Goal: Task Accomplishment & Management: Use online tool/utility

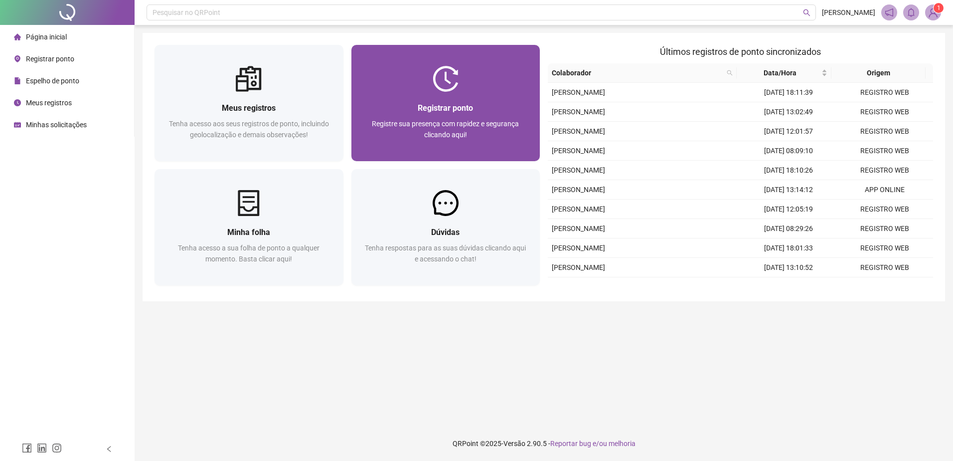
click at [472, 96] on div "Registrar ponto Registre sua presença com rapidez e segurança clicando aqui!" at bounding box center [446, 126] width 189 height 69
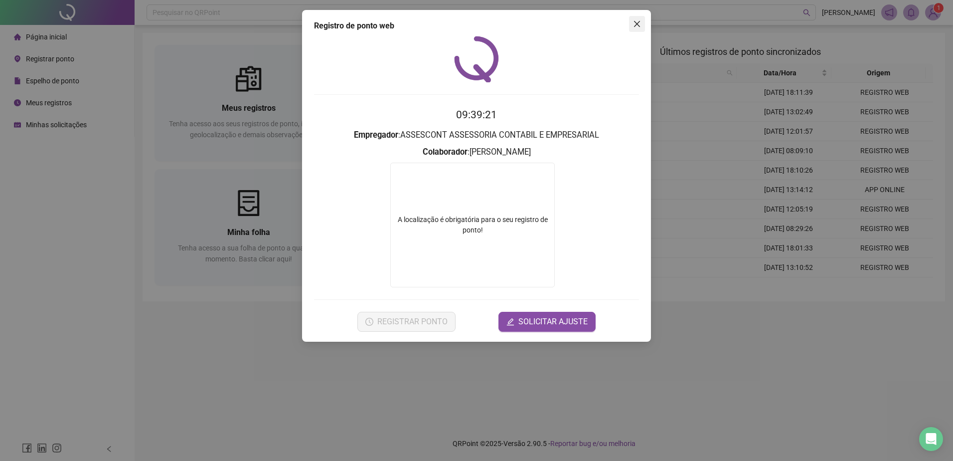
click at [641, 28] on button "Close" at bounding box center [637, 24] width 16 height 16
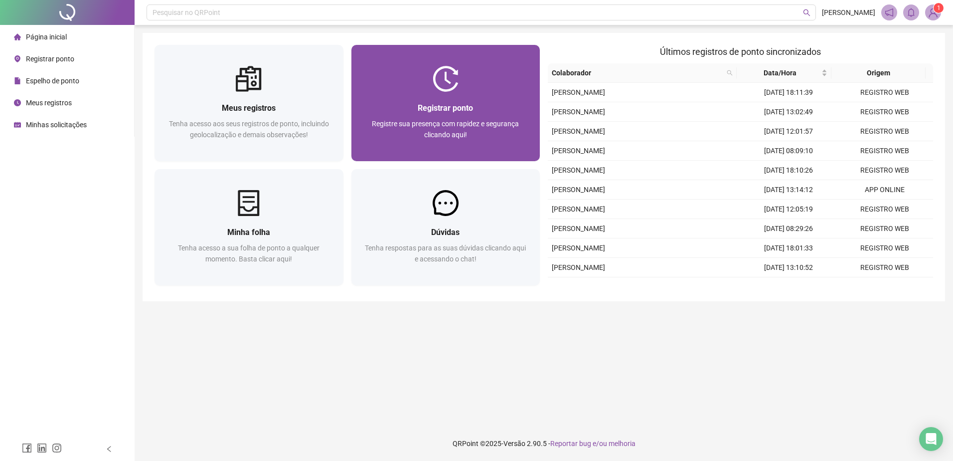
click at [458, 91] on img at bounding box center [446, 79] width 26 height 26
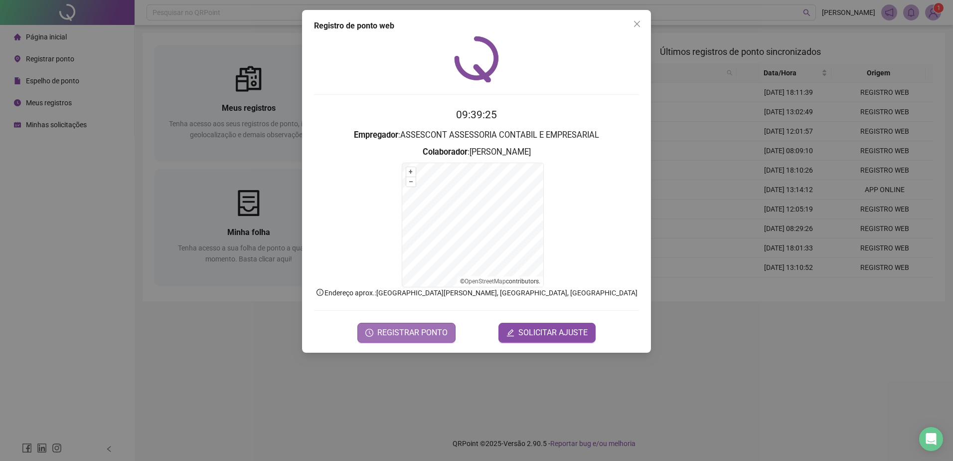
click at [405, 337] on span "REGISTRAR PONTO" at bounding box center [412, 333] width 70 height 12
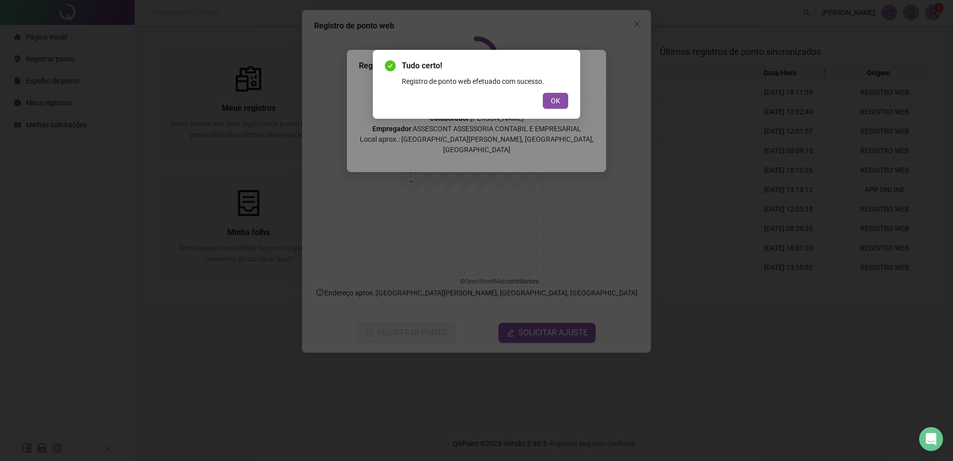
click at [571, 105] on div "Tudo certo! Registro de ponto web efetuado com sucesso. OK" at bounding box center [476, 84] width 207 height 69
click at [551, 104] on span "OK" at bounding box center [555, 100] width 9 height 11
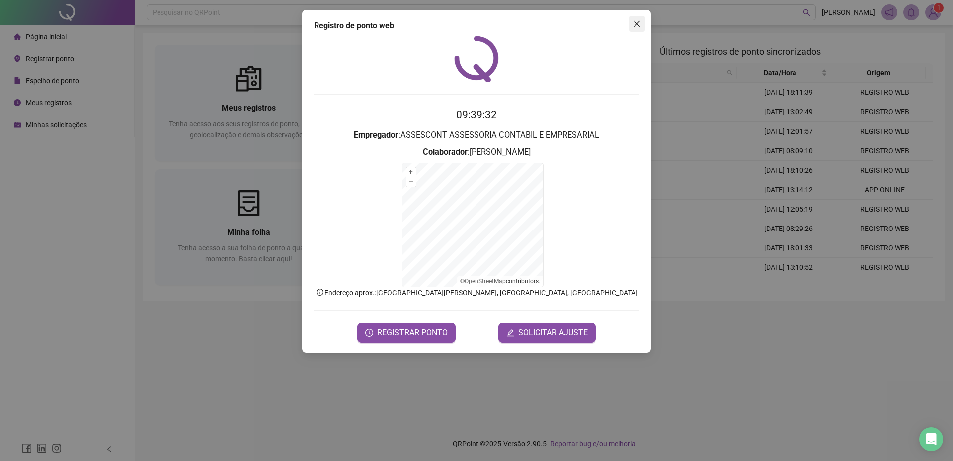
click at [637, 22] on icon "close" at bounding box center [637, 24] width 8 height 8
